Goal: Task Accomplishment & Management: Complete application form

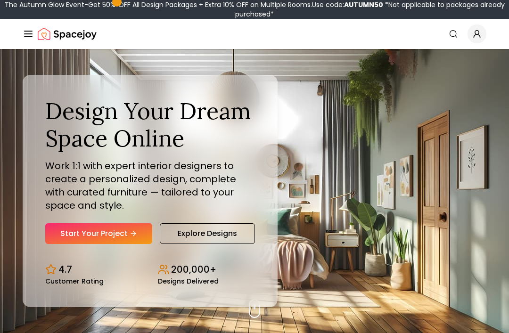
click at [97, 244] on link "Start Your Project" at bounding box center [98, 233] width 107 height 21
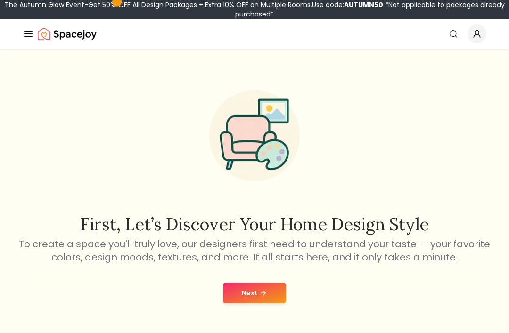
click at [264, 303] on button "Next" at bounding box center [254, 293] width 63 height 21
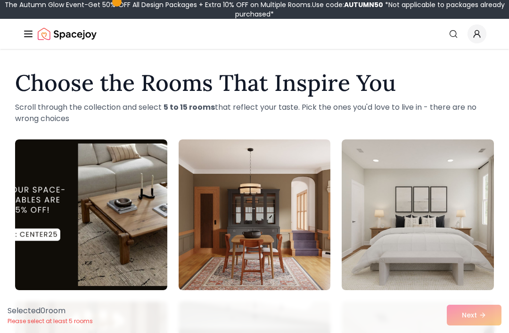
click at [232, 290] on img at bounding box center [254, 214] width 152 height 151
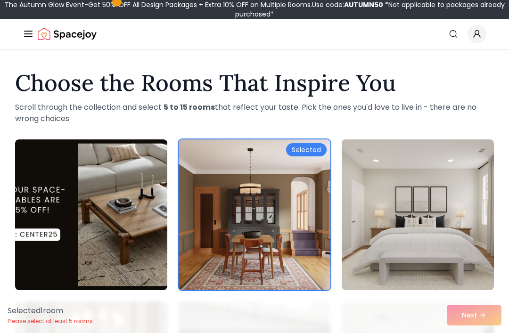
click at [482, 309] on div "Selected 1 room Please select at least 5 rooms Next" at bounding box center [254, 315] width 509 height 36
click at [486, 312] on div "Selected 1 room Please select at least 5 rooms Next" at bounding box center [254, 315] width 509 height 36
click at [251, 277] on img at bounding box center [254, 214] width 152 height 151
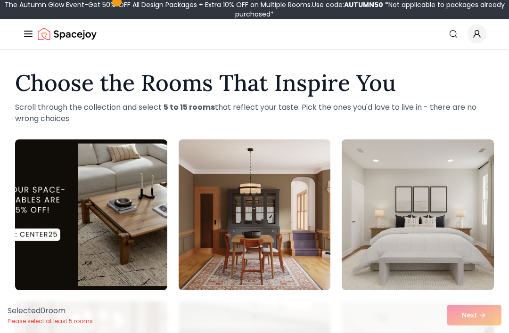
scroll to position [8, 0]
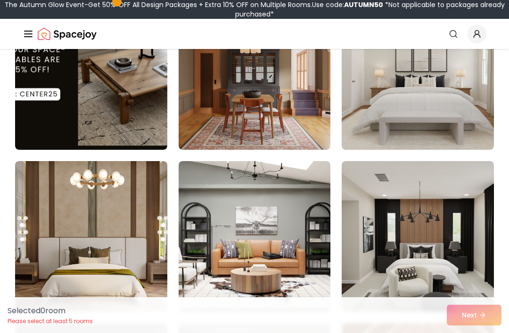
click at [440, 223] on img at bounding box center [417, 236] width 152 height 151
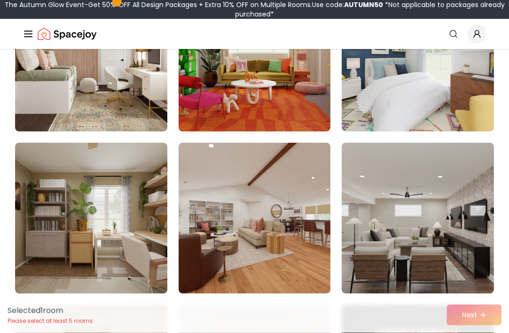
scroll to position [974, 0]
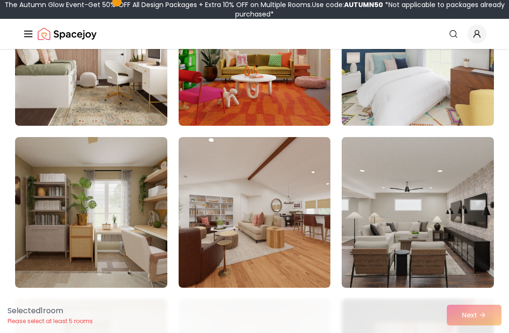
click at [447, 198] on img at bounding box center [417, 212] width 152 height 151
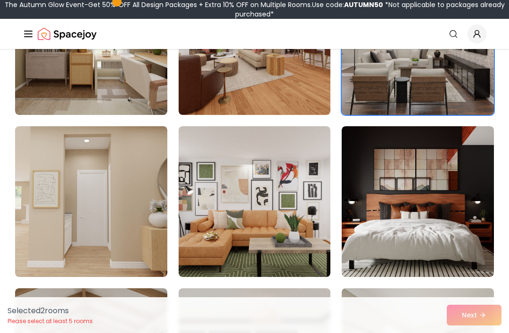
click at [458, 209] on img at bounding box center [417, 201] width 152 height 151
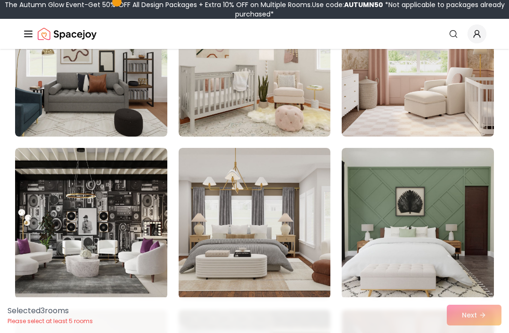
scroll to position [2423, 0]
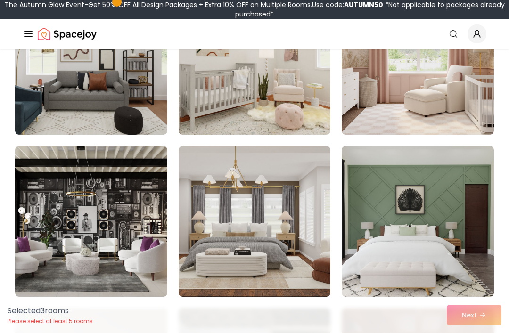
click at [145, 273] on img at bounding box center [91, 221] width 152 height 151
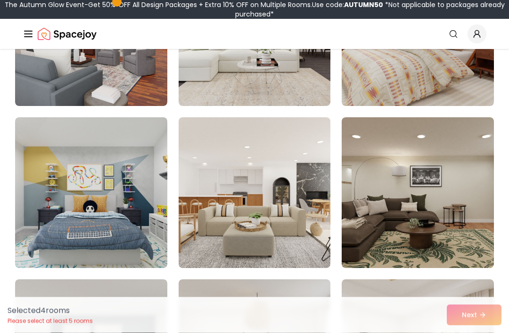
scroll to position [2938, 0]
click at [242, 245] on img at bounding box center [254, 192] width 152 height 151
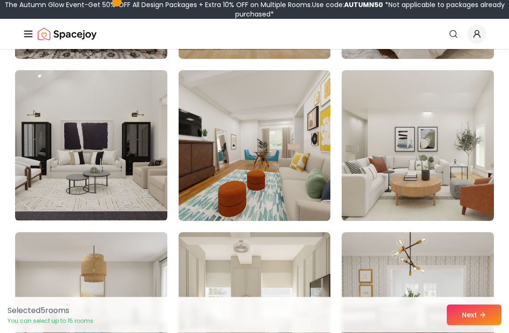
scroll to position [3309, 0]
click at [76, 206] on img at bounding box center [91, 145] width 152 height 151
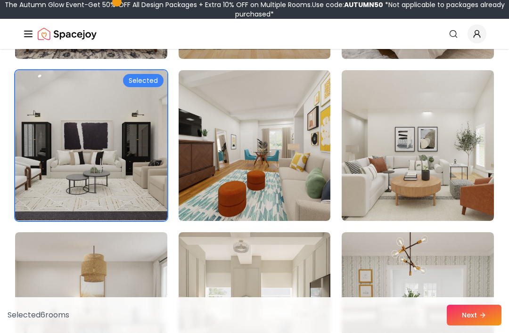
click at [480, 325] on button "Next" at bounding box center [473, 315] width 55 height 21
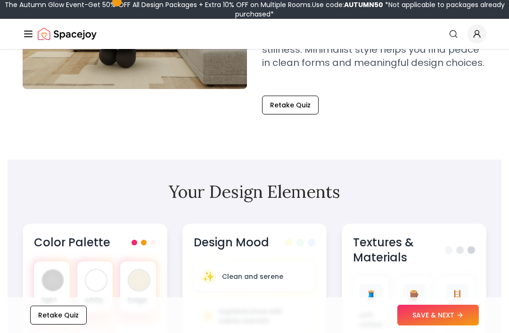
scroll to position [221, 0]
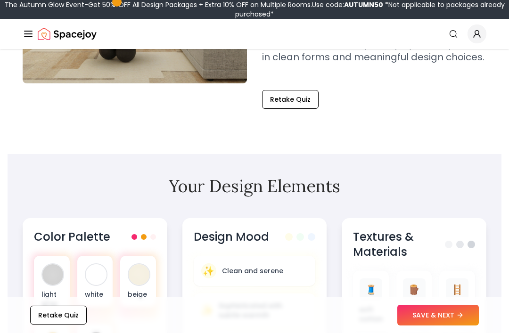
click at [440, 325] on button "SAVE & NEXT" at bounding box center [437, 315] width 81 height 21
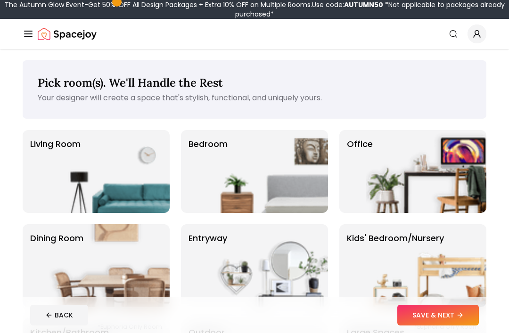
scroll to position [1, 0]
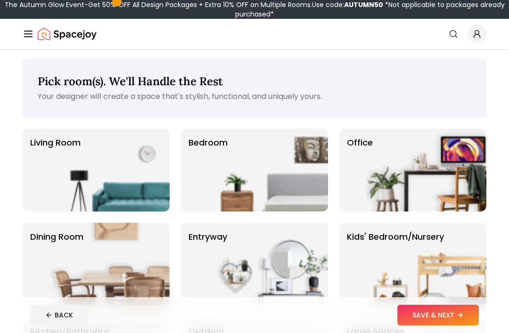
click at [301, 192] on img at bounding box center [267, 170] width 121 height 83
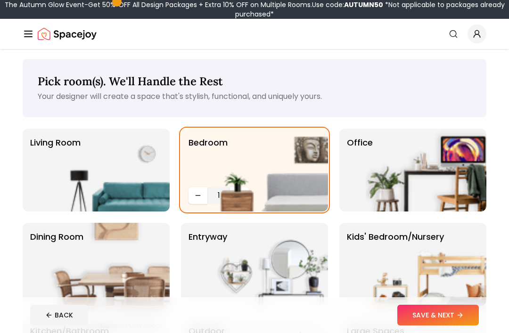
click at [474, 316] on button "SAVE & NEXT" at bounding box center [437, 315] width 81 height 21
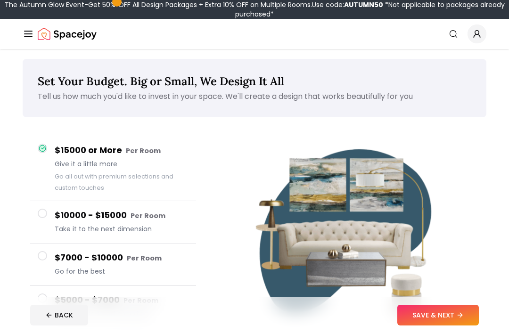
click at [44, 262] on button "$7000 - $10000 Per Room Go for the best" at bounding box center [113, 264] width 166 height 42
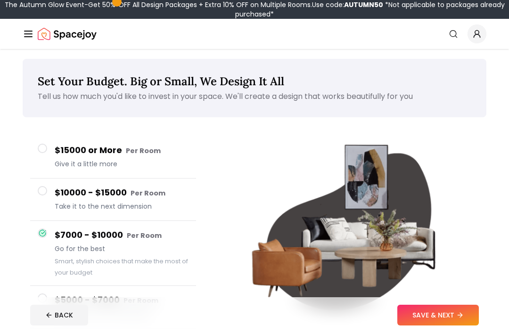
click at [442, 314] on button "SAVE & NEXT" at bounding box center [437, 315] width 81 height 21
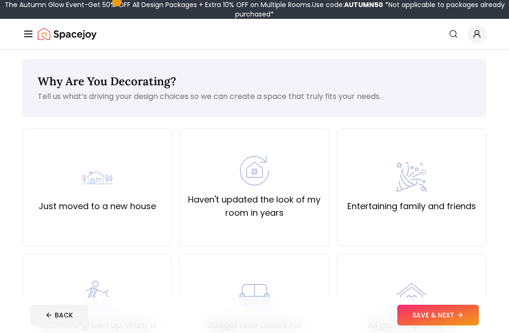
click at [40, 324] on button "BACK" at bounding box center [59, 315] width 58 height 21
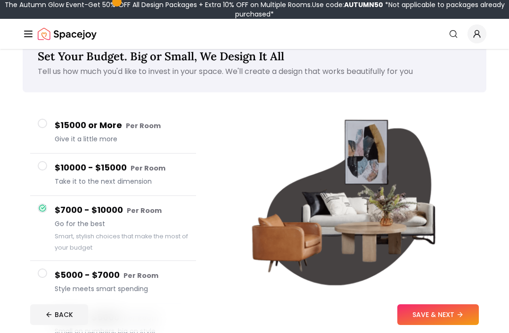
click at [41, 131] on button "$15000 or More Per Room Give it a little more" at bounding box center [113, 133] width 166 height 42
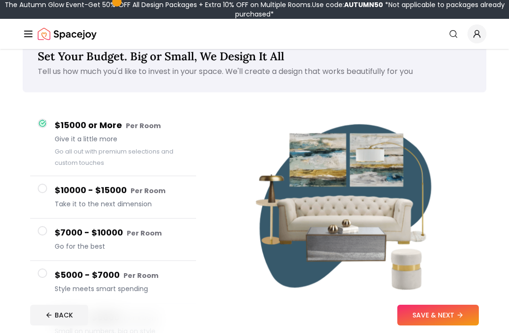
click at [451, 310] on button "SAVE & NEXT" at bounding box center [437, 315] width 81 height 21
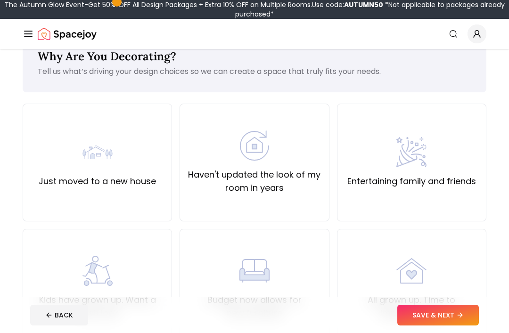
click at [307, 180] on label "Haven't updated the look of my room in years" at bounding box center [253, 181] width 133 height 26
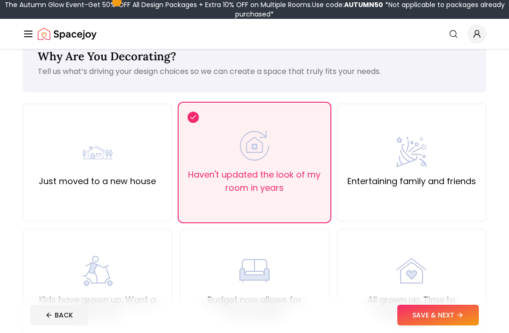
click at [437, 324] on button "SAVE & NEXT" at bounding box center [437, 315] width 81 height 21
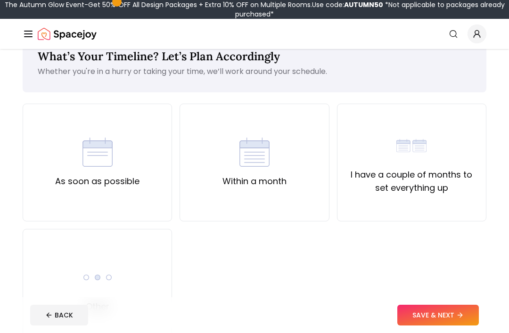
click at [57, 324] on button "BACK" at bounding box center [59, 315] width 58 height 21
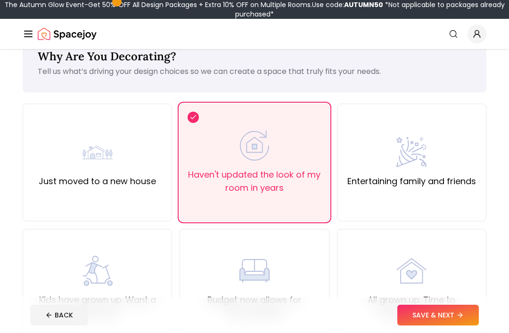
click at [47, 208] on div "Just moved to a new house" at bounding box center [97, 163] width 149 height 118
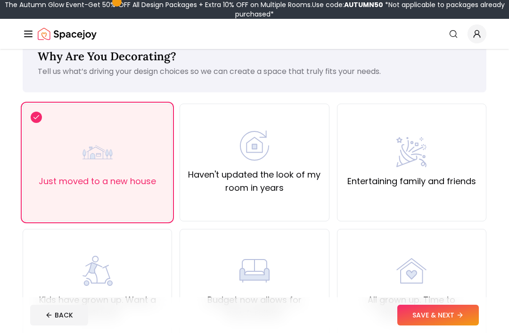
click at [444, 314] on button "SAVE & NEXT" at bounding box center [437, 315] width 81 height 21
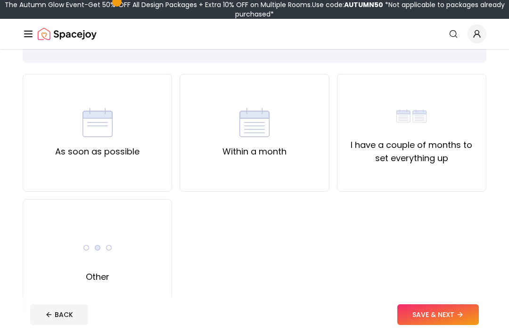
scroll to position [55, 0]
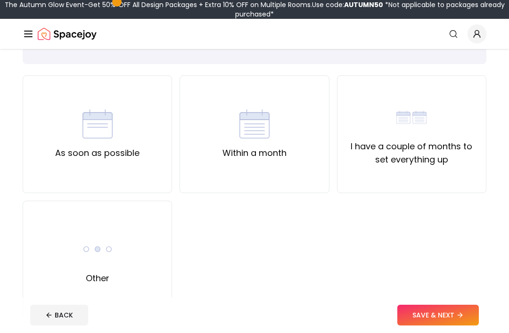
click at [455, 145] on label "I have a couple of months to set everything up" at bounding box center [411, 153] width 133 height 26
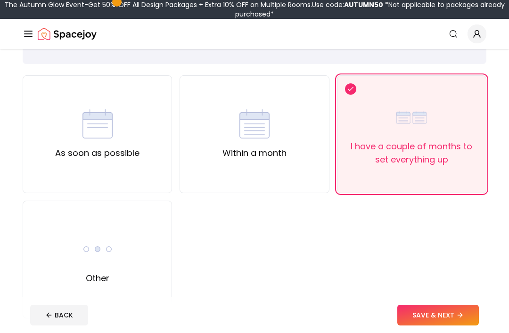
click at [462, 325] on button "SAVE & NEXT" at bounding box center [437, 315] width 81 height 21
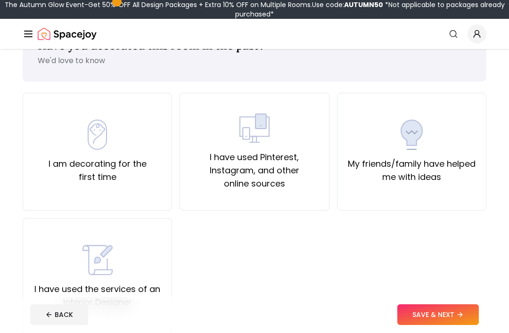
scroll to position [39, 0]
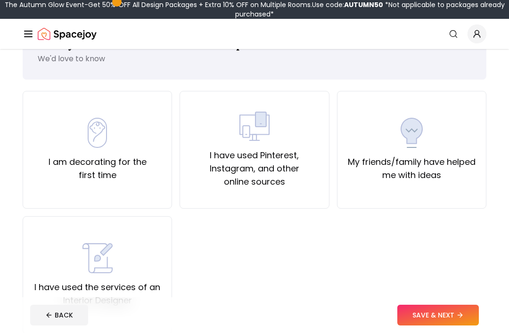
click at [287, 181] on label "I have used Pinterest, Instagram, and other online sources" at bounding box center [253, 169] width 133 height 40
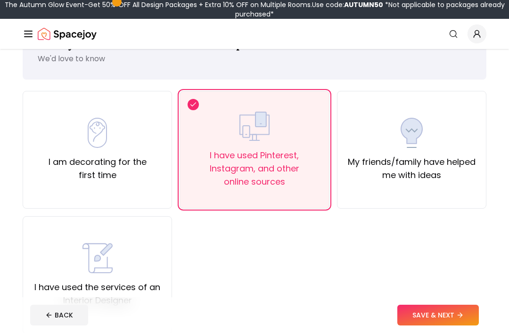
click at [464, 325] on button "SAVE & NEXT" at bounding box center [437, 315] width 81 height 21
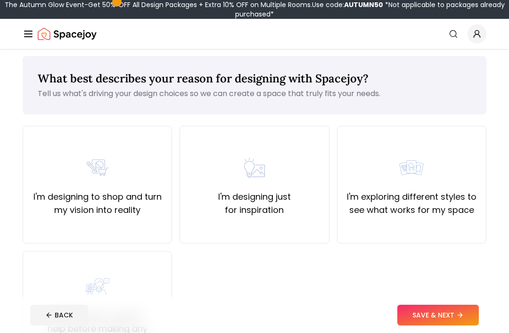
scroll to position [4, 0]
click at [312, 212] on label "I'm designing just for inspiration" at bounding box center [253, 204] width 133 height 26
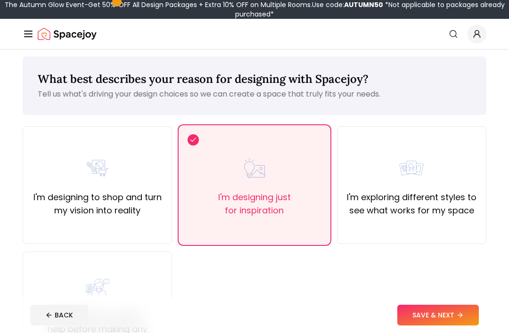
click at [441, 325] on button "SAVE & NEXT" at bounding box center [437, 315] width 81 height 21
